Goal: Navigation & Orientation: Find specific page/section

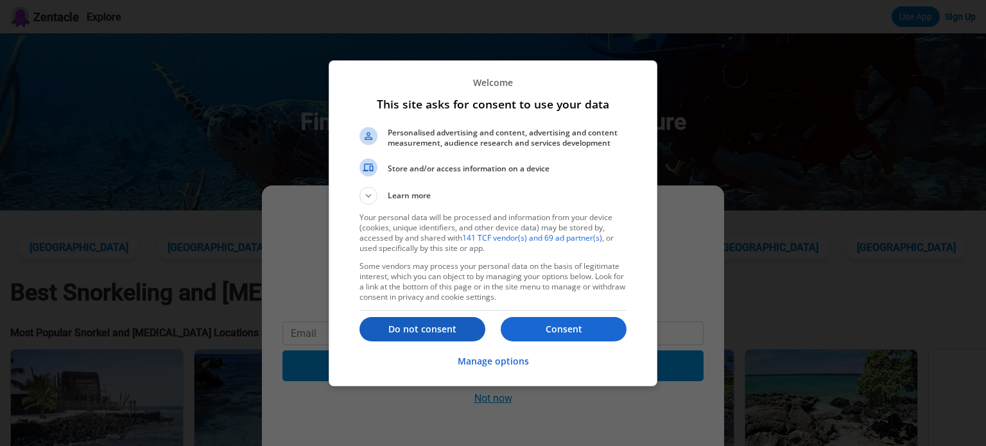
click at [470, 320] on button "Do not consent" at bounding box center [423, 329] width 126 height 24
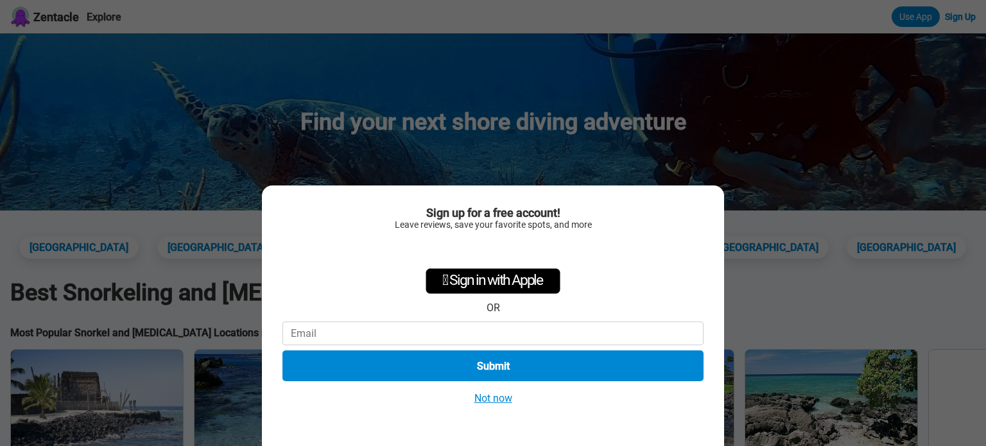
click at [491, 398] on button "Not now" at bounding box center [494, 398] width 46 height 13
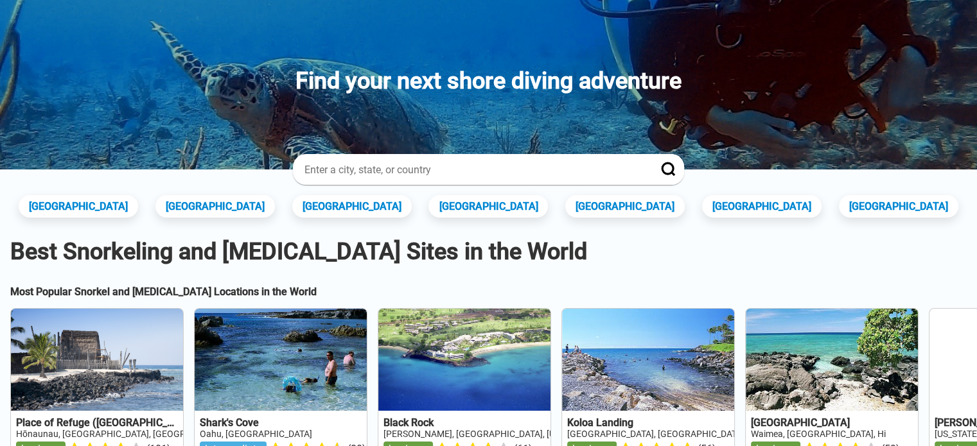
scroll to position [40, 0]
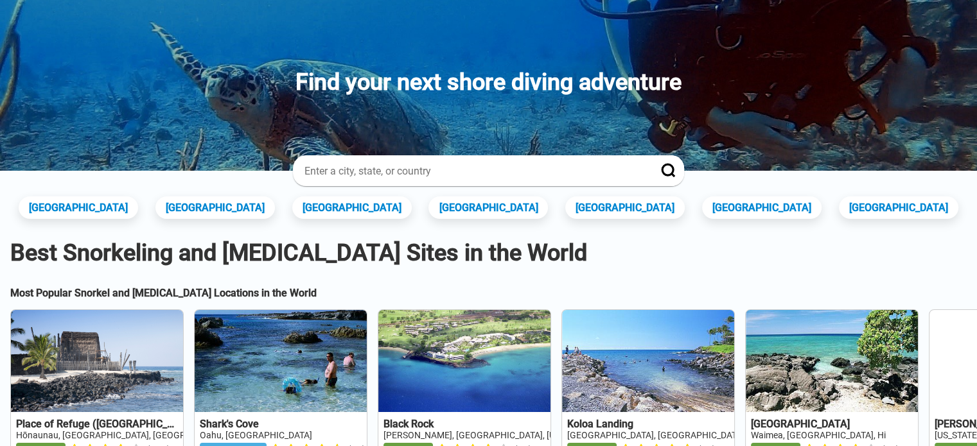
click at [405, 176] on input at bounding box center [472, 170] width 339 height 13
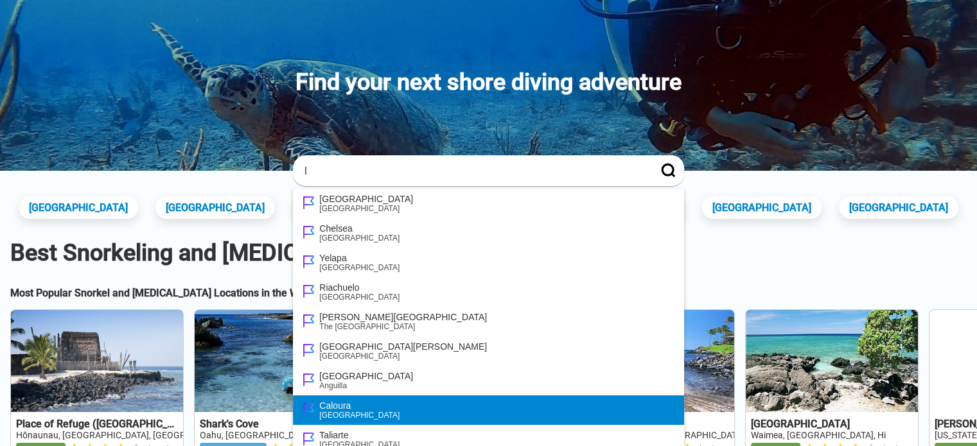
type input "l"
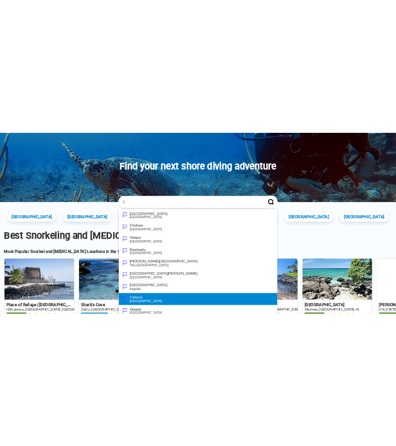
scroll to position [24, 0]
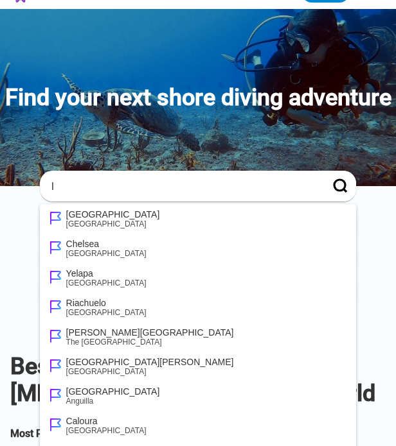
click at [152, 183] on input "l" at bounding box center [182, 186] width 265 height 13
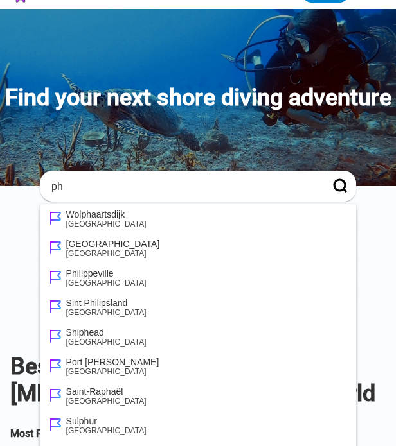
type input "ph"
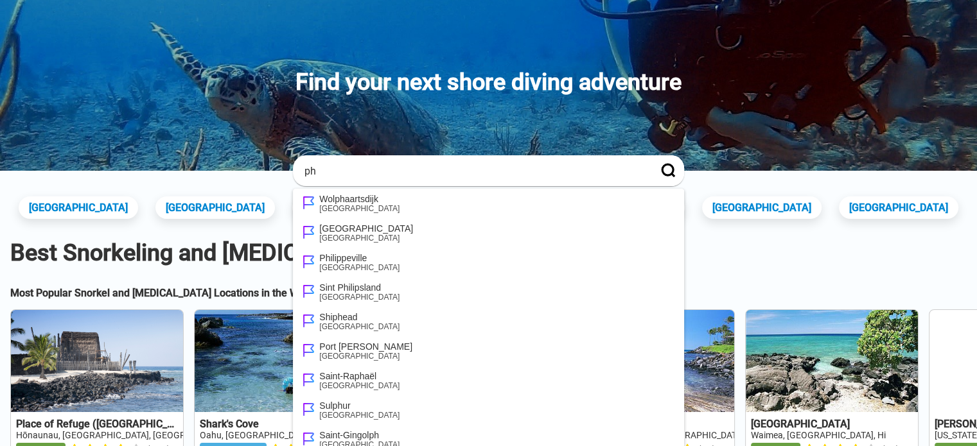
scroll to position [0, 0]
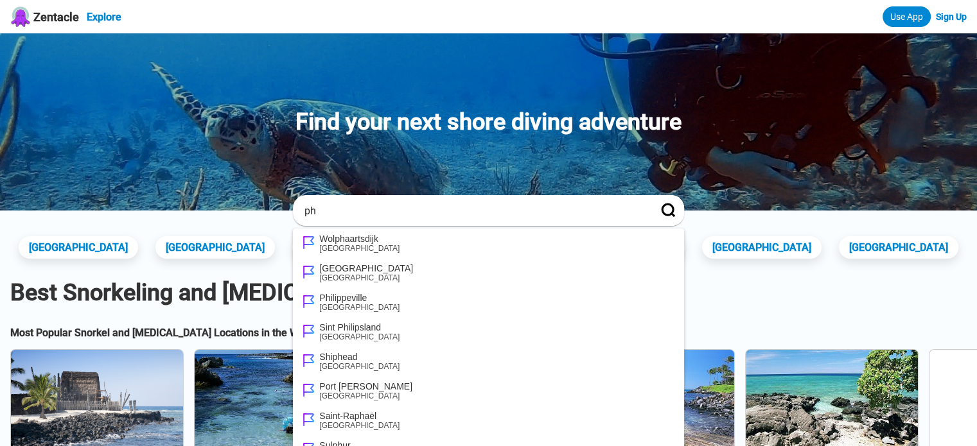
click at [116, 15] on link "Explore" at bounding box center [104, 17] width 35 height 12
